Goal: Task Accomplishment & Management: Use online tool/utility

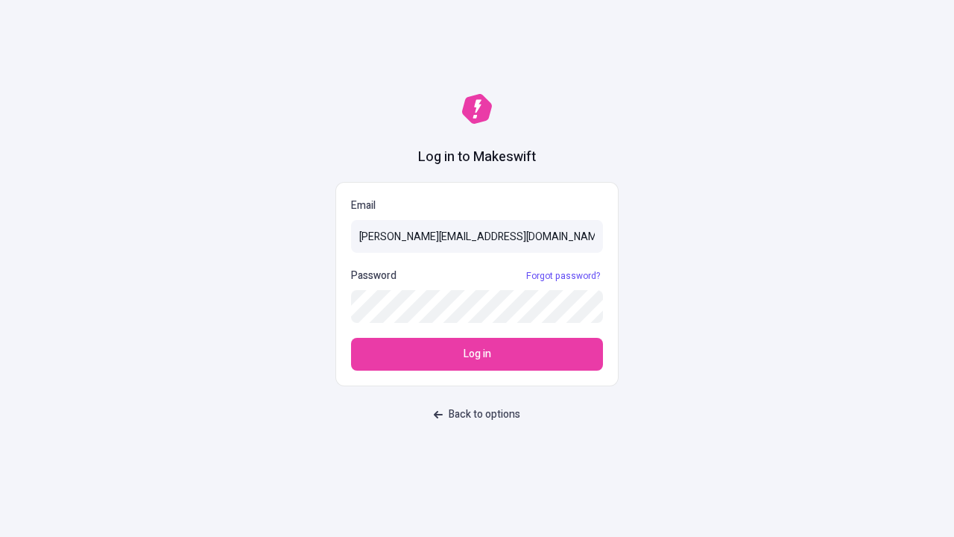
type input "[PERSON_NAME][EMAIL_ADDRESS][DOMAIN_NAME]"
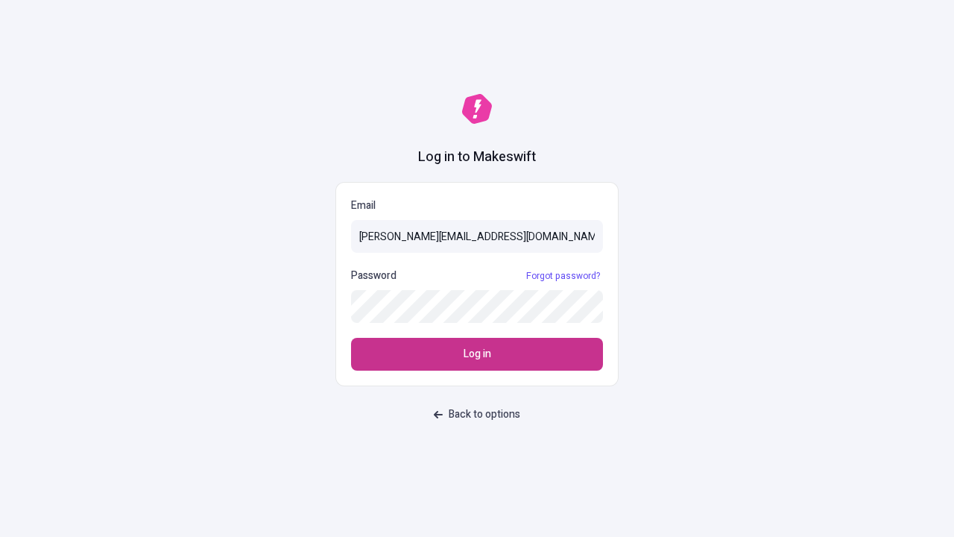
click at [477, 354] on span "Log in" at bounding box center [478, 354] width 28 height 16
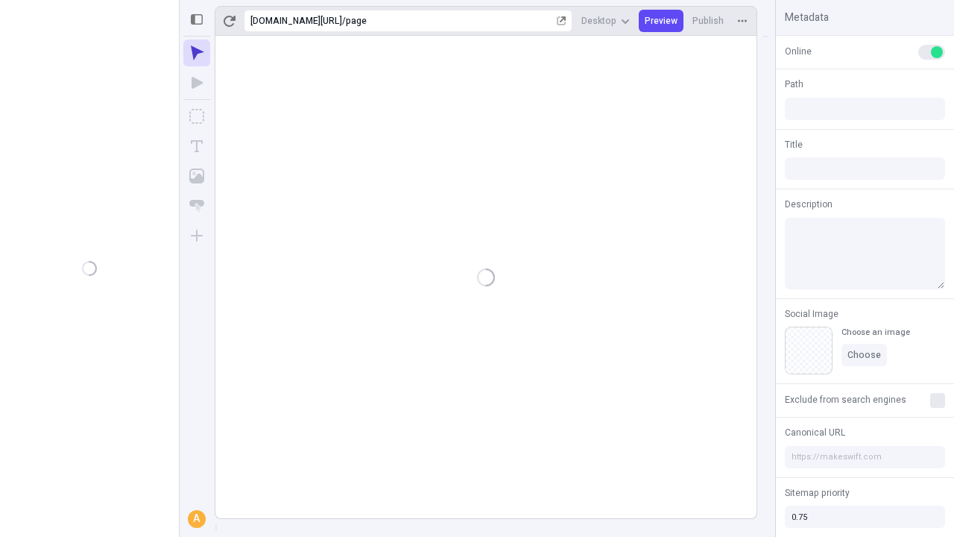
type input "/page"
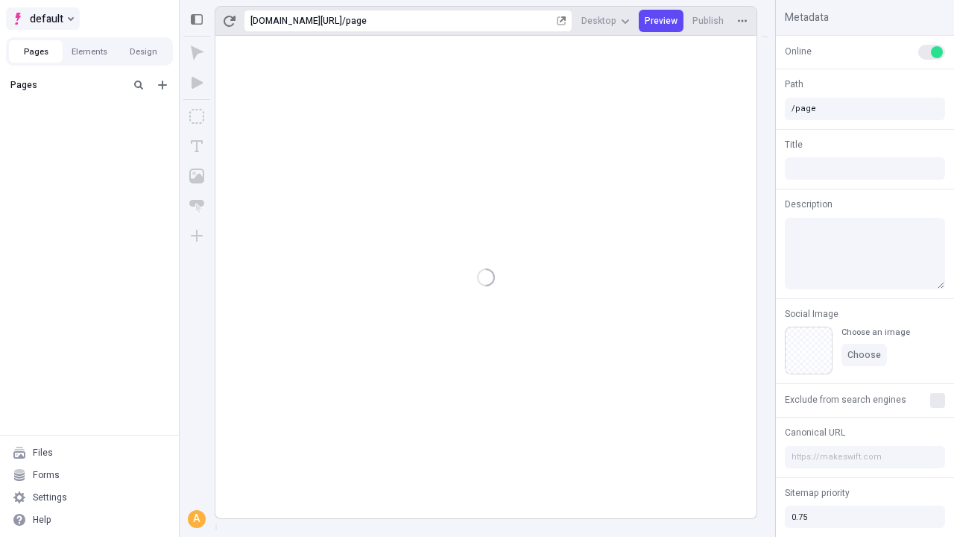
click at [42, 19] on span "default" at bounding box center [47, 19] width 34 height 18
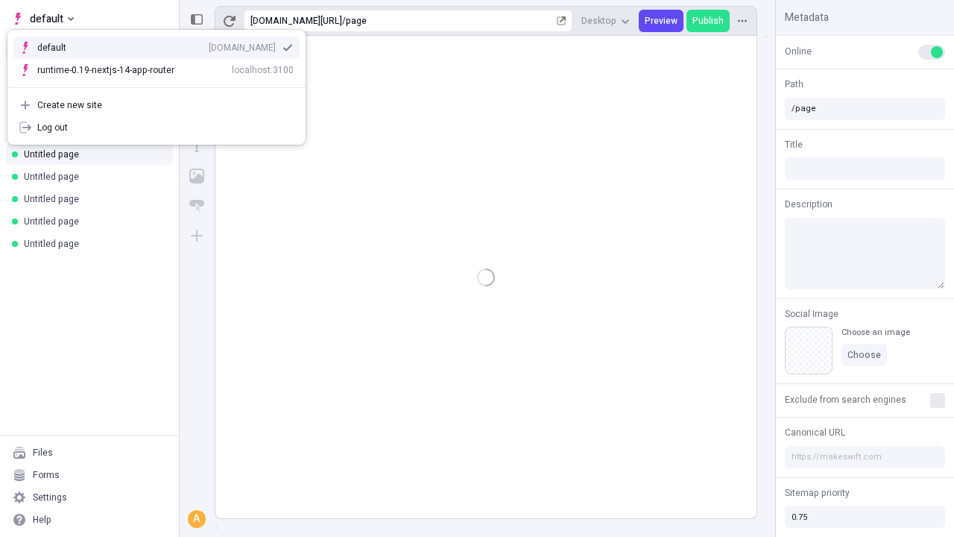
click at [209, 45] on div "[DOMAIN_NAME]" at bounding box center [242, 48] width 67 height 12
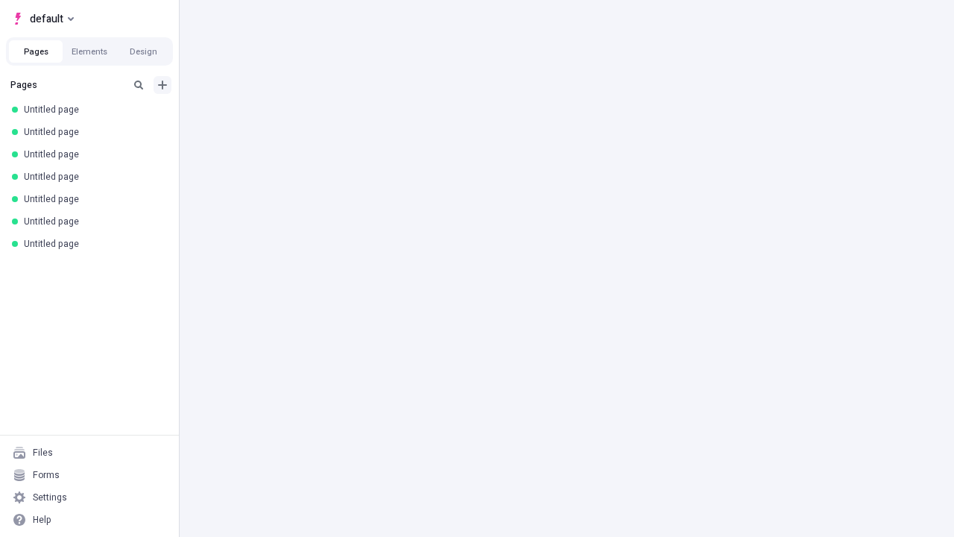
click at [163, 85] on icon "Add new" at bounding box center [162, 85] width 9 height 9
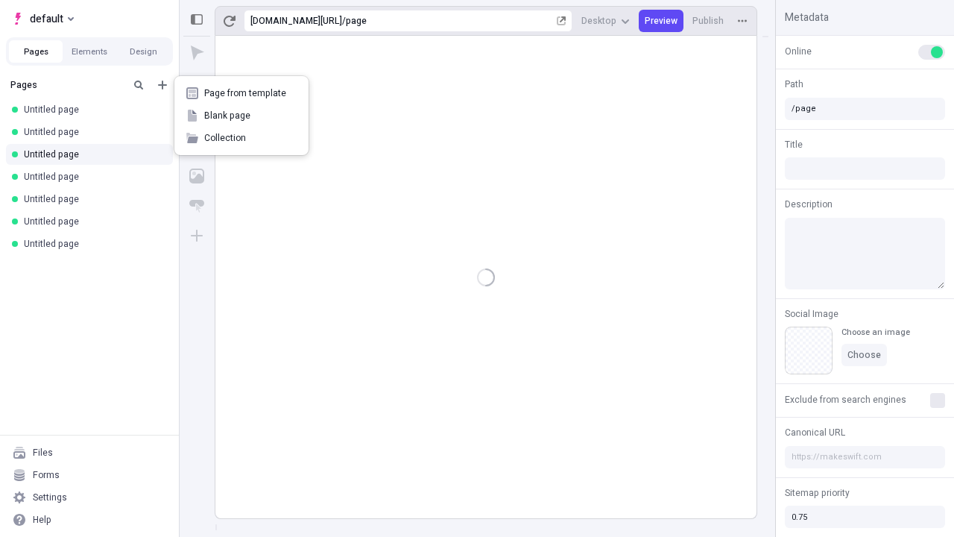
click at [242, 116] on span "Blank page" at bounding box center [250, 116] width 92 height 12
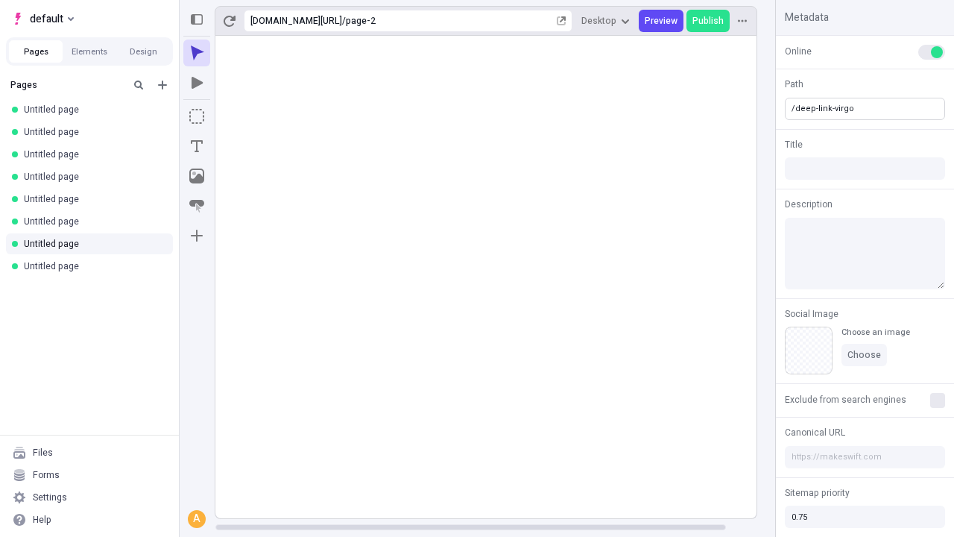
type input "/deep-link-virgo"
click at [163, 85] on icon "Add new" at bounding box center [162, 85] width 9 height 9
click at [242, 116] on span "Blank page" at bounding box center [250, 116] width 92 height 12
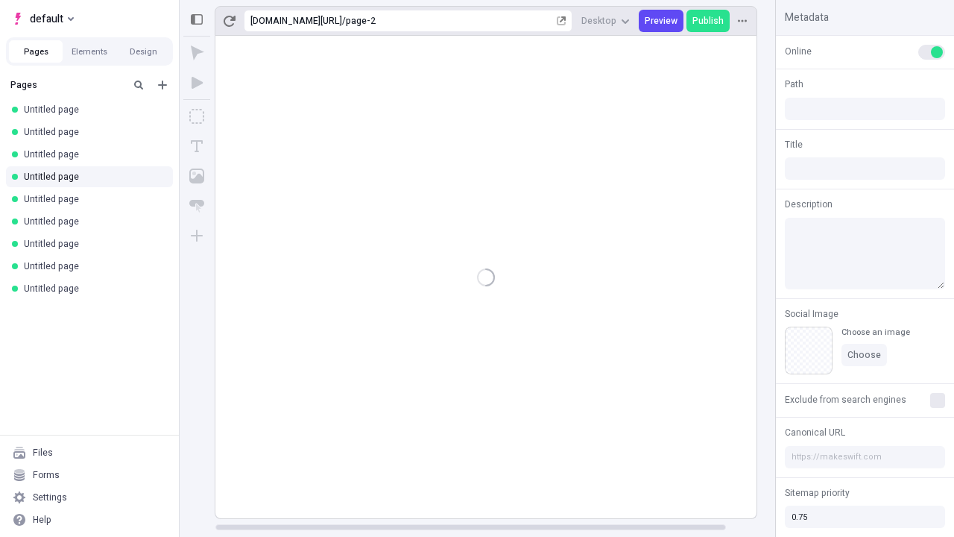
type input "/page-2"
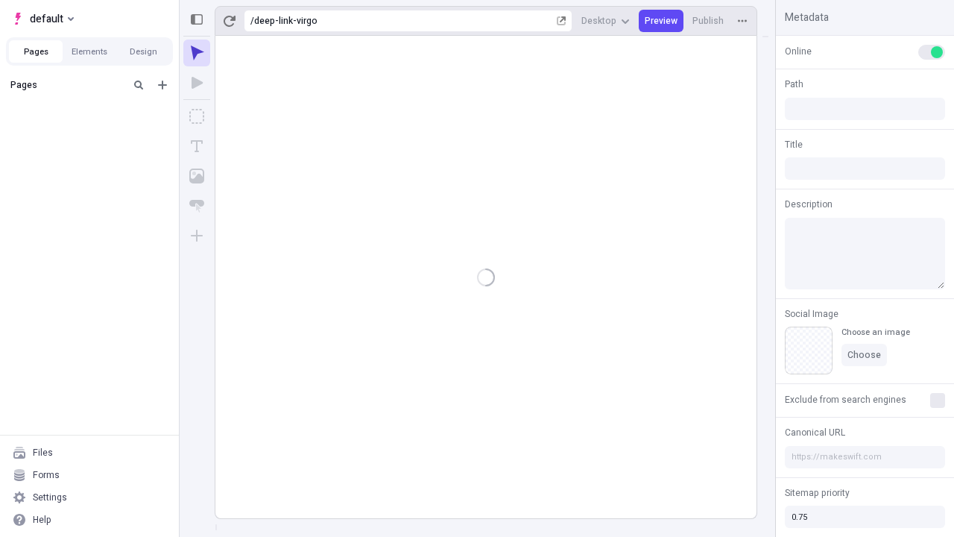
type input "/deep-link-virgo"
